Goal: Task Accomplishment & Management: Use online tool/utility

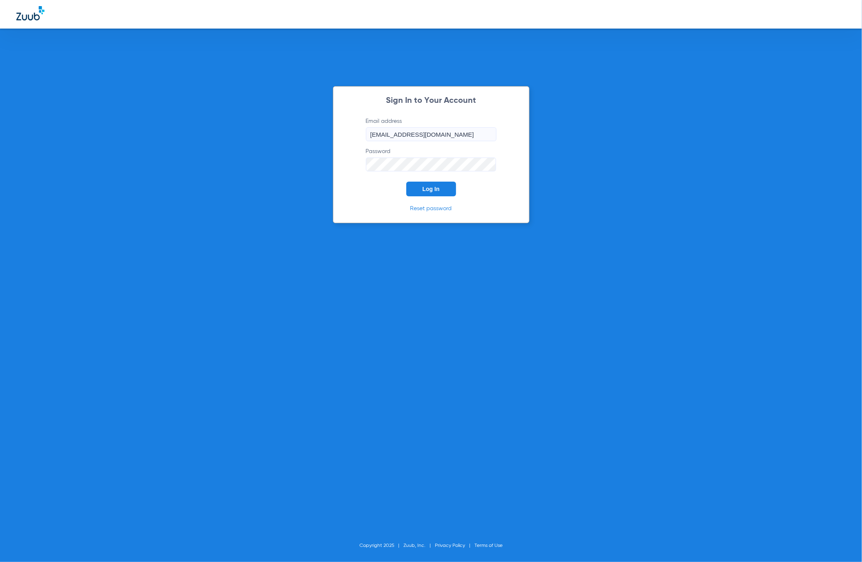
click at [429, 193] on button "Log In" at bounding box center [431, 189] width 50 height 15
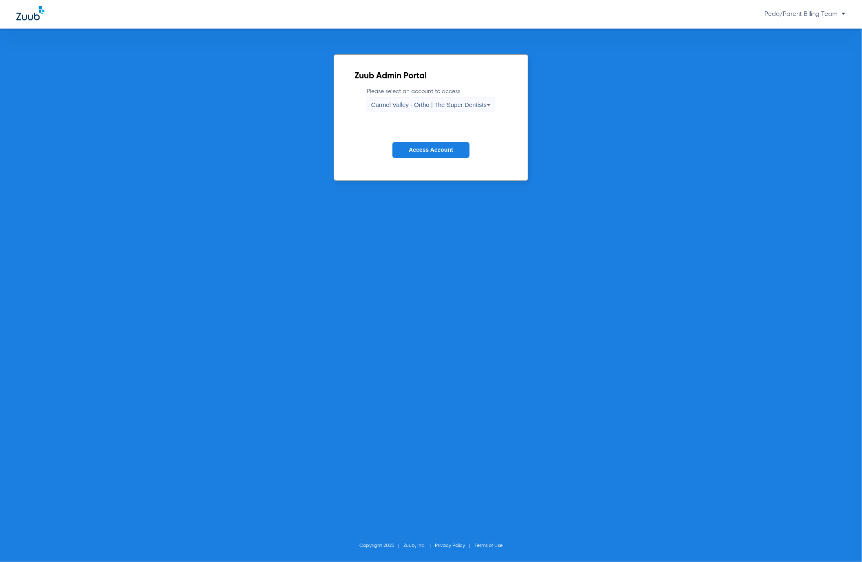
click at [430, 98] on div "Carmel Valley - Ortho | The Super Dentists" at bounding box center [428, 105] width 115 height 14
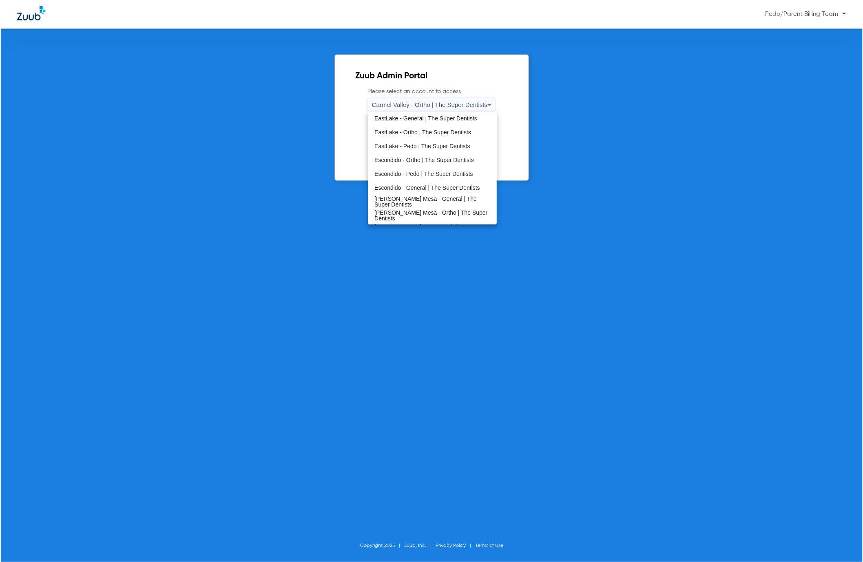
scroll to position [95, 0]
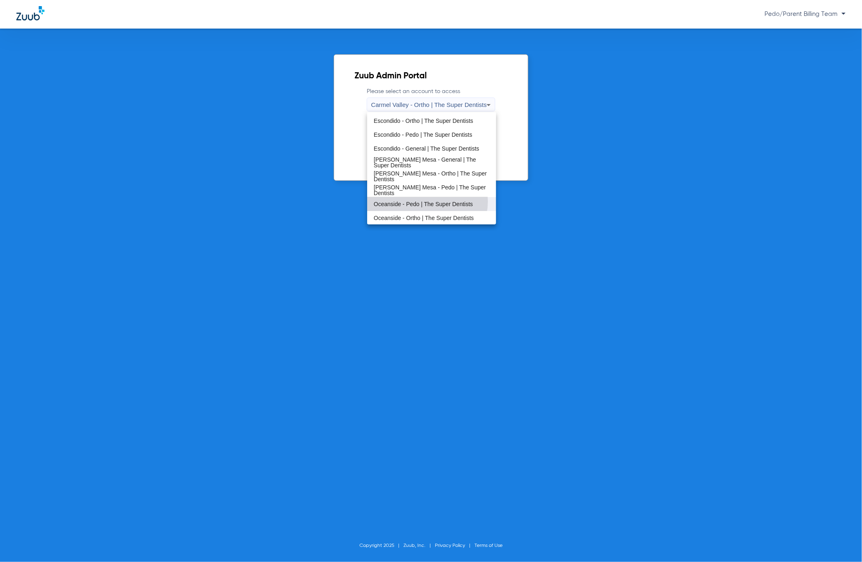
click at [422, 201] on span "Oceanside - Pedo | The Super Dentists" at bounding box center [423, 204] width 99 height 6
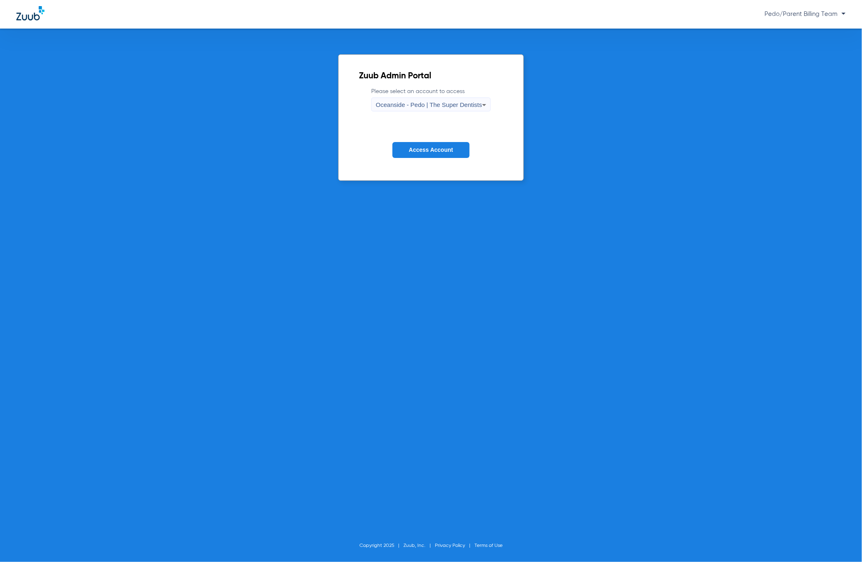
click at [435, 152] on span "Access Account" at bounding box center [431, 149] width 44 height 7
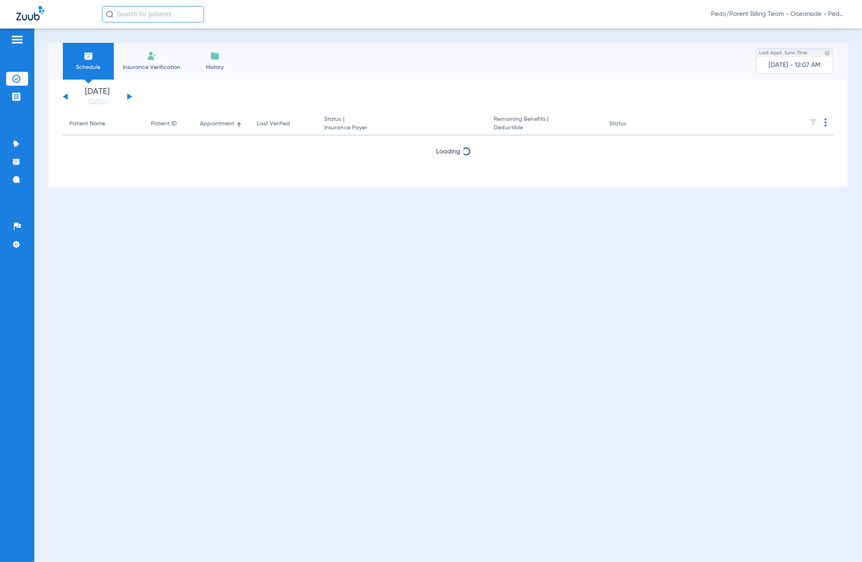
click at [148, 19] on input "text" at bounding box center [153, 14] width 102 height 16
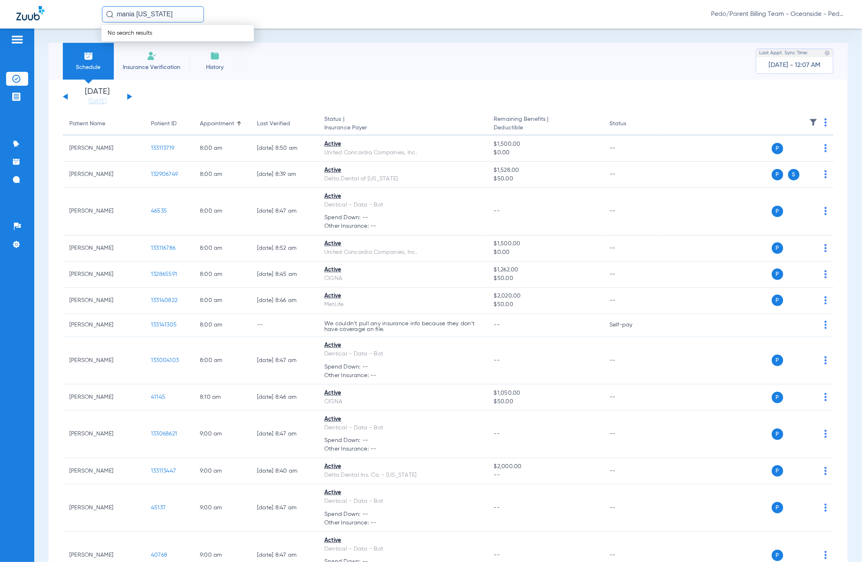
click at [129, 15] on input "mania [US_STATE]" at bounding box center [153, 14] width 102 height 16
type input "a"
drag, startPoint x: 177, startPoint y: 15, endPoint x: 173, endPoint y: 21, distance: 7.4
click at [175, 17] on input "a" at bounding box center [153, 14] width 102 height 16
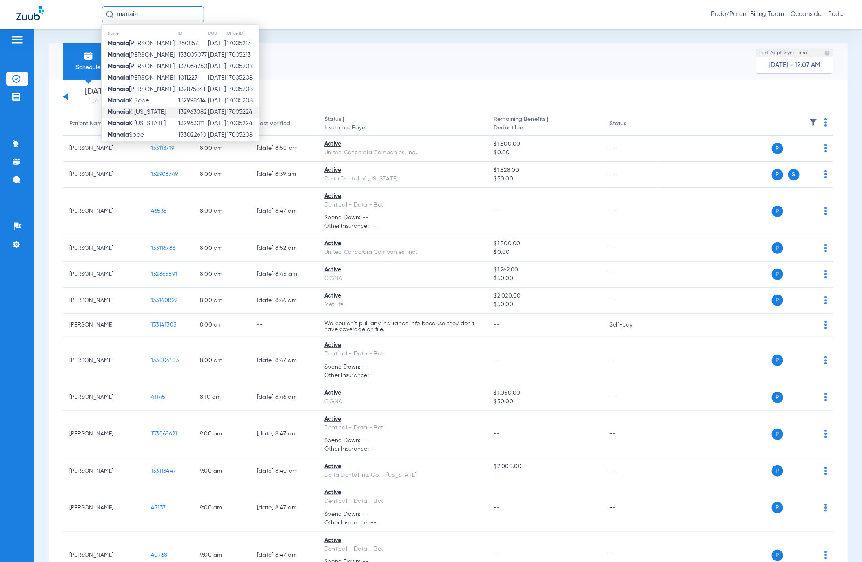
type input "manaia"
click at [178, 113] on td "Manaia K [US_STATE]" at bounding box center [140, 111] width 76 height 11
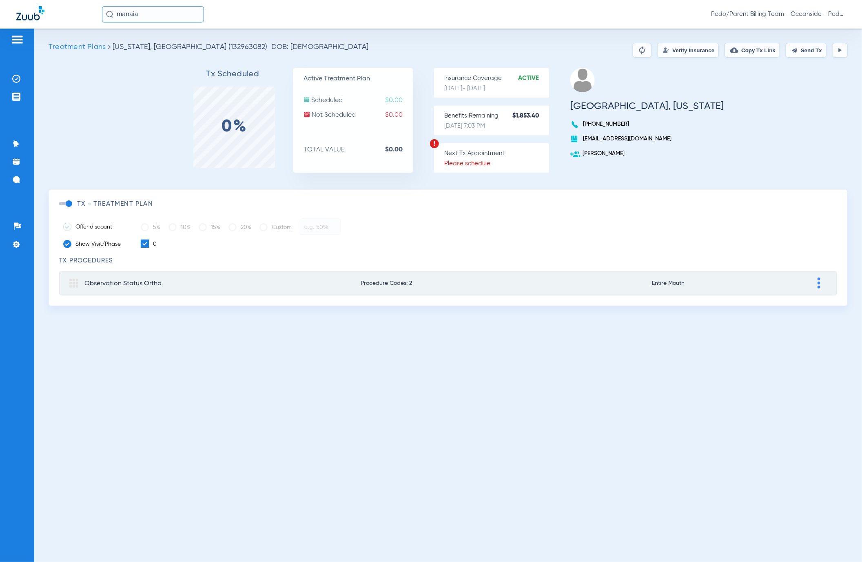
click at [665, 51] on button "Verify Insurance" at bounding box center [688, 50] width 62 height 15
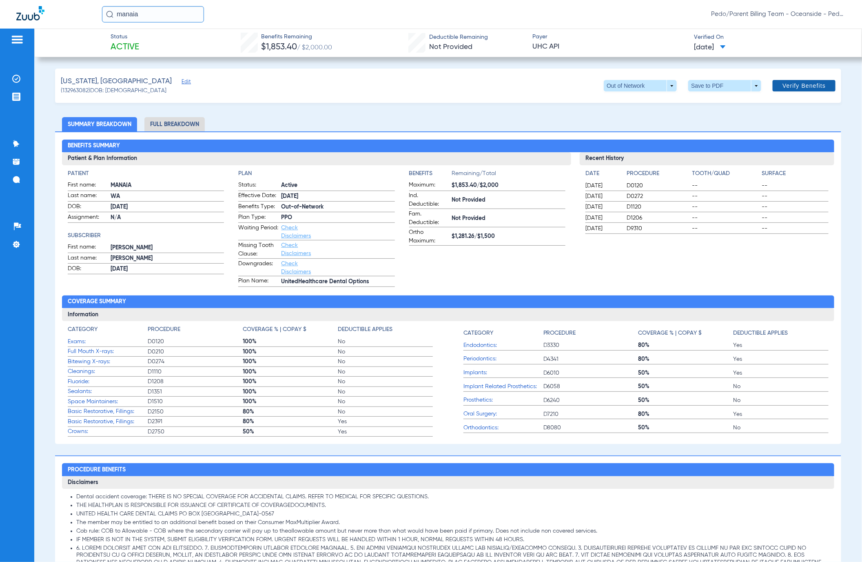
click at [783, 82] on span "Verify Benefits" at bounding box center [804, 85] width 43 height 7
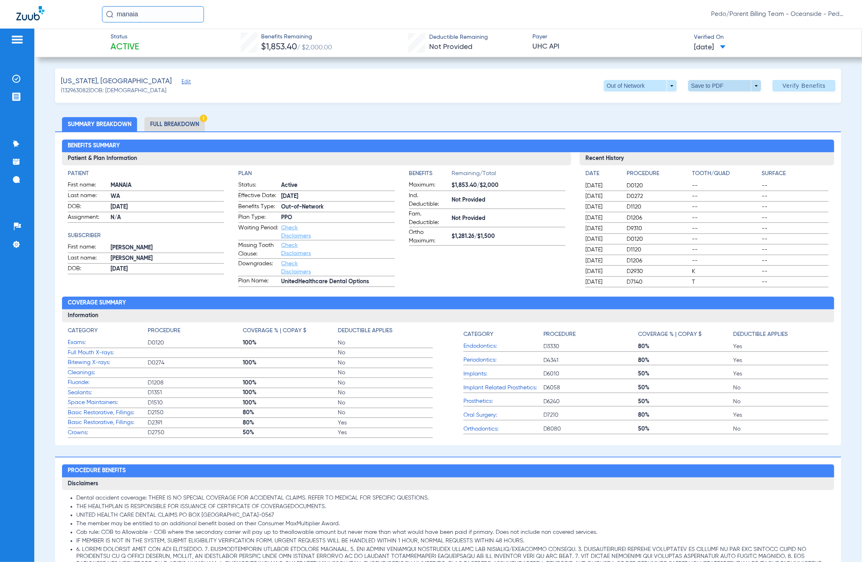
click at [732, 82] on span at bounding box center [724, 85] width 73 height 11
click at [728, 98] on button "insert_drive_file Save to PDF" at bounding box center [711, 102] width 62 height 16
click at [168, 129] on li "Full Breakdown" at bounding box center [174, 124] width 60 height 14
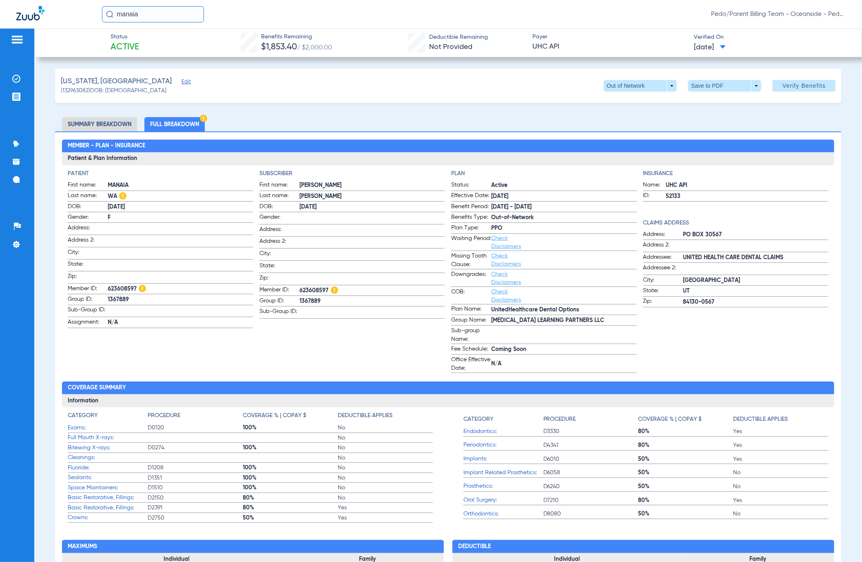
click at [141, 13] on input "manaia" at bounding box center [153, 14] width 102 height 16
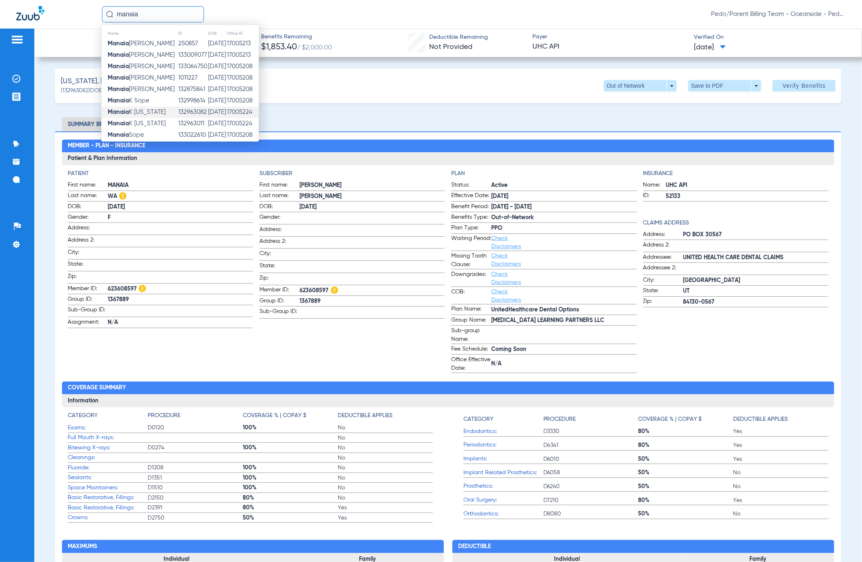
click at [146, 17] on input "manaia" at bounding box center [153, 14] width 102 height 16
click at [141, 119] on td "Manaia K [US_STATE]" at bounding box center [140, 123] width 76 height 11
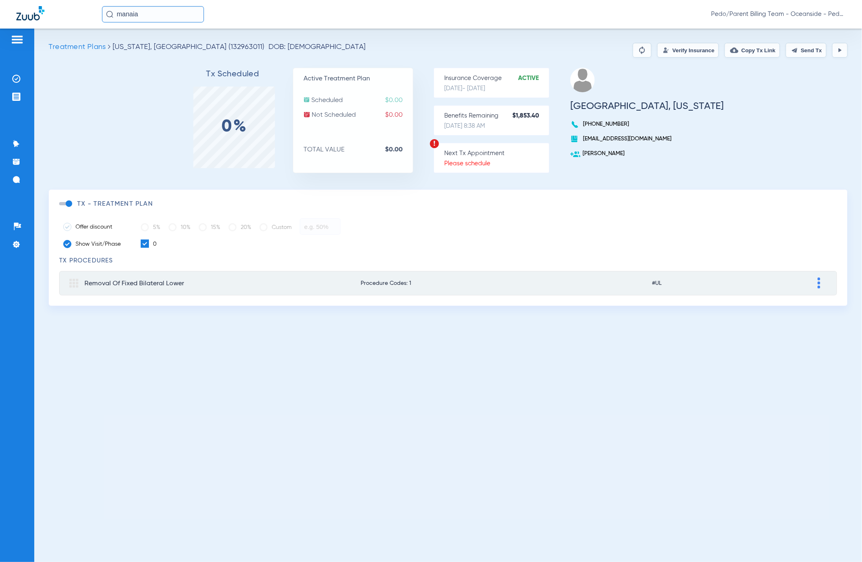
click at [668, 47] on button "Verify Insurance" at bounding box center [688, 50] width 62 height 15
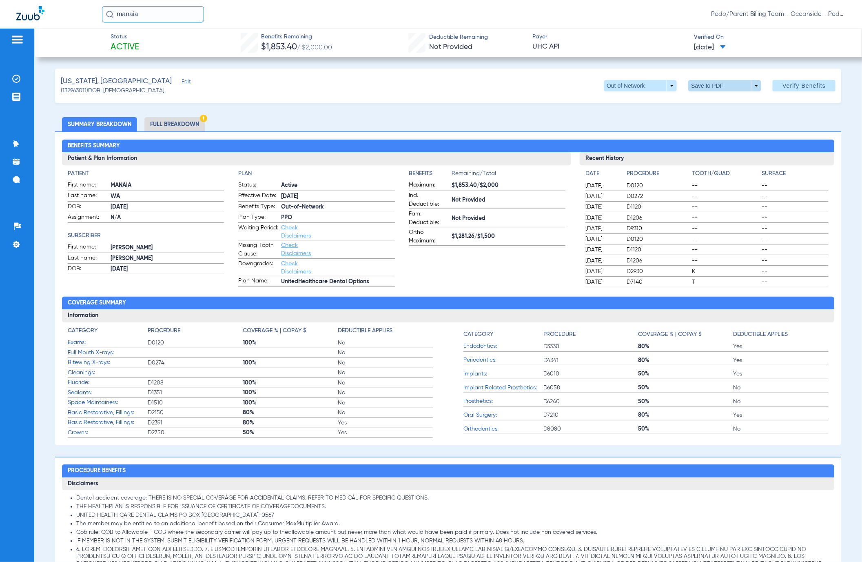
click at [705, 86] on span at bounding box center [724, 85] width 73 height 11
click at [710, 105] on button "insert_drive_file Save to PDF" at bounding box center [711, 102] width 62 height 16
click at [182, 81] on span "Edit" at bounding box center [185, 83] width 7 height 8
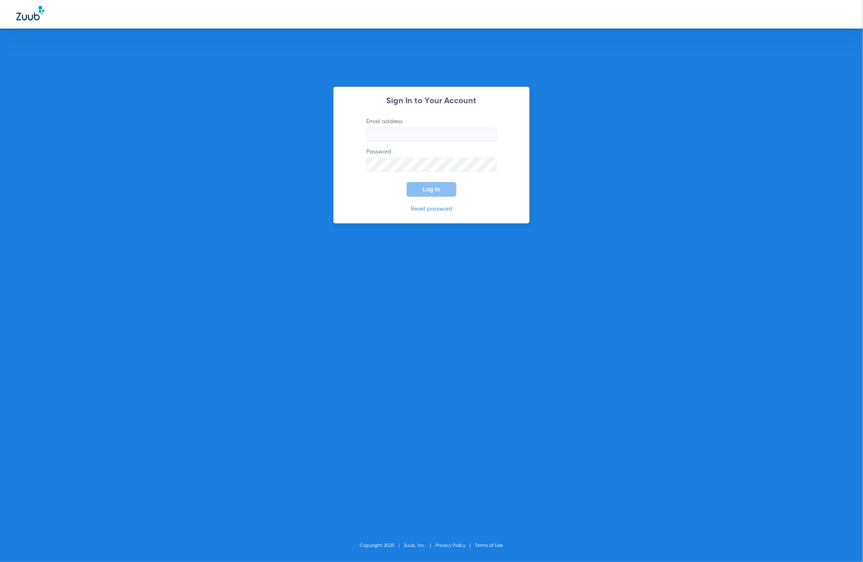
type input "[EMAIL_ADDRESS][DOMAIN_NAME]"
click at [435, 191] on span "Log In" at bounding box center [431, 189] width 17 height 7
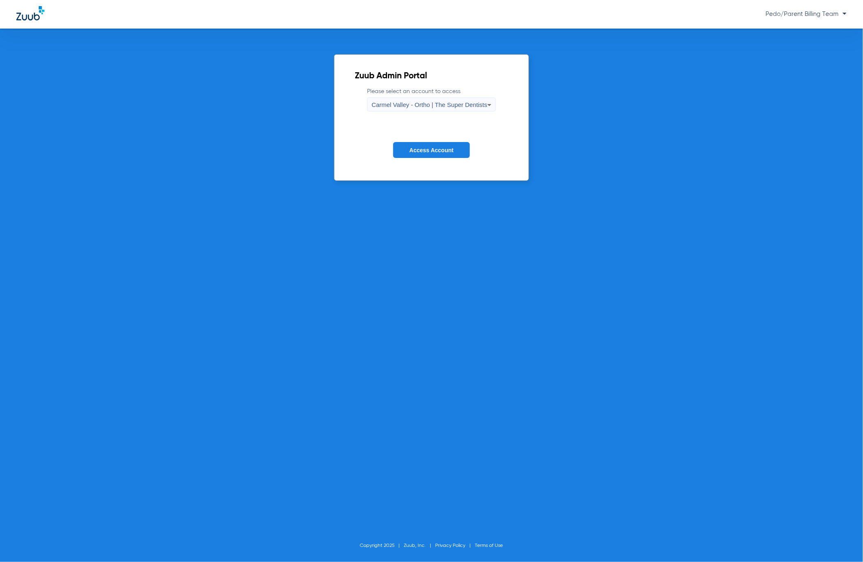
click at [450, 107] on span "Carmel Valley - Ortho | The Super Dentists" at bounding box center [429, 104] width 115 height 7
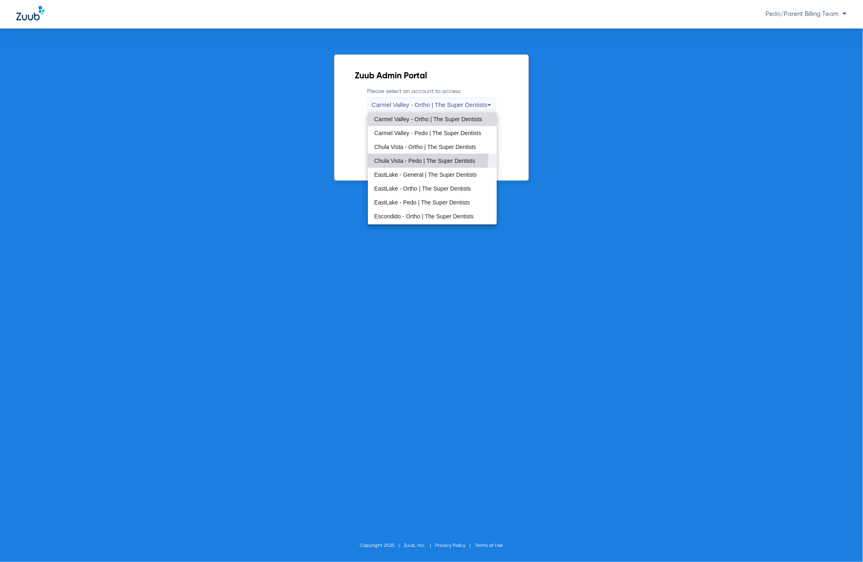
click at [425, 155] on mat-option "Chula Vista - Pedo | The Super Dentists" at bounding box center [432, 161] width 129 height 14
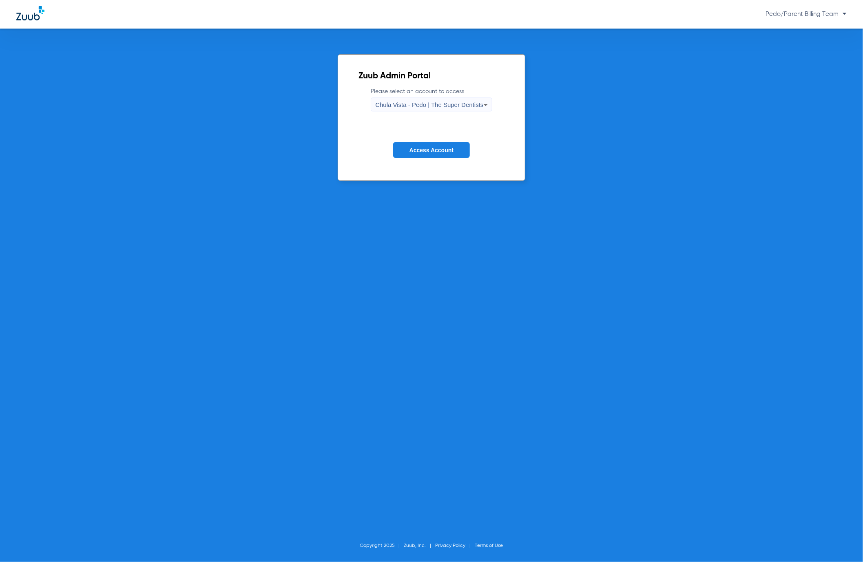
click at [451, 150] on span "Access Account" at bounding box center [432, 150] width 44 height 7
